Goal: Check status

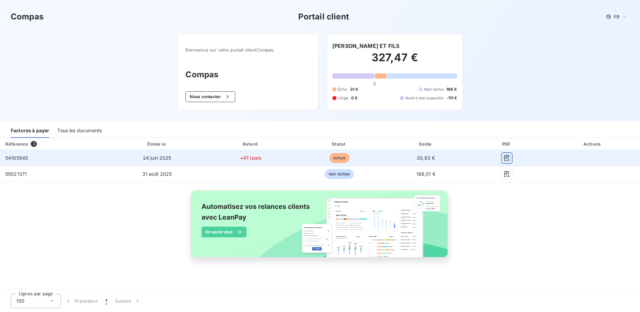
click at [504, 159] on icon "button" at bounding box center [507, 158] width 7 height 7
